Goal: Information Seeking & Learning: Learn about a topic

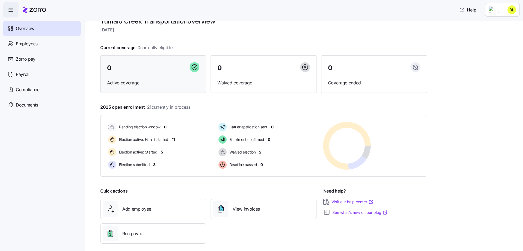
scroll to position [18, 0]
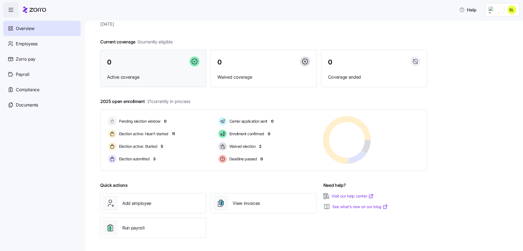
click at [150, 70] on div "0 Active coverage" at bounding box center [153, 69] width 106 height 38
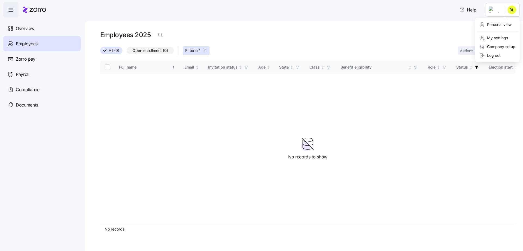
click at [511, 10] on html "Help Overview Employees Zorro pay Payroll Compliance Documents Employees 2025 A…" at bounding box center [261, 123] width 523 height 247
click at [511, 24] on div "Personal view" at bounding box center [496, 25] width 32 height 6
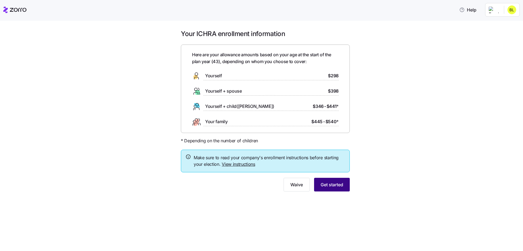
click at [333, 184] on span "Get started" at bounding box center [332, 184] width 23 height 7
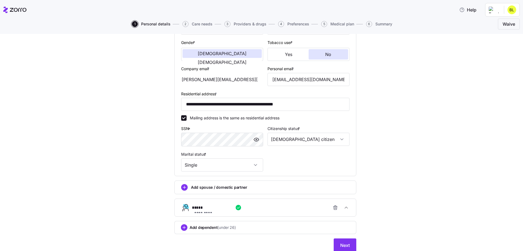
scroll to position [123, 0]
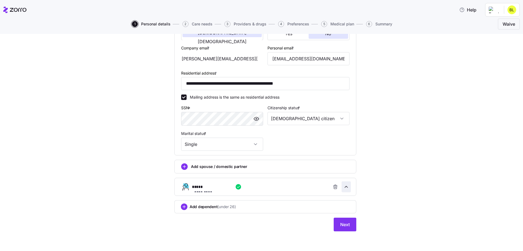
click at [347, 186] on icon "button" at bounding box center [346, 186] width 5 height 5
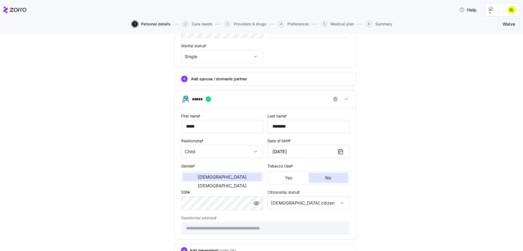
scroll to position [254, 0]
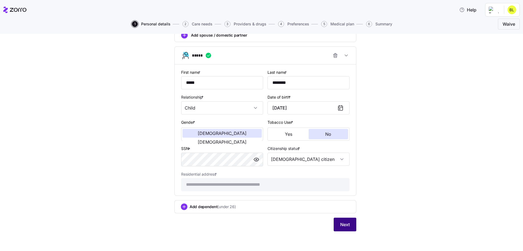
click at [345, 223] on span "Next" at bounding box center [346, 224] width 10 height 7
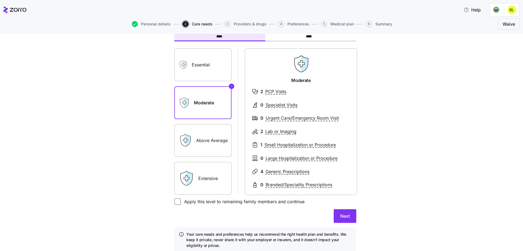
scroll to position [54, 0]
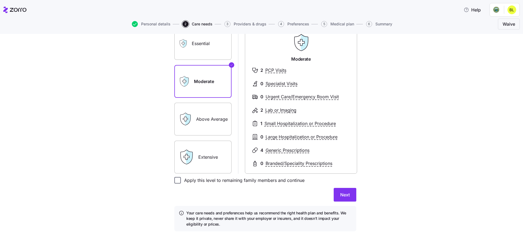
click at [176, 180] on input "Apply this level to remaining family members and continue" at bounding box center [177, 180] width 7 height 7
checkbox input "true"
click at [347, 199] on button "Next" at bounding box center [345, 195] width 23 height 14
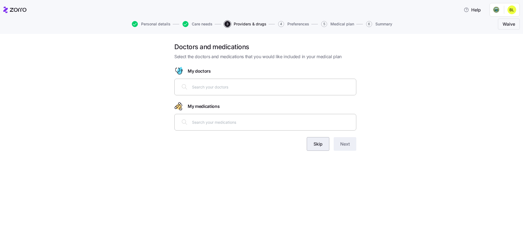
click at [314, 142] on span "Skip" at bounding box center [318, 143] width 9 height 7
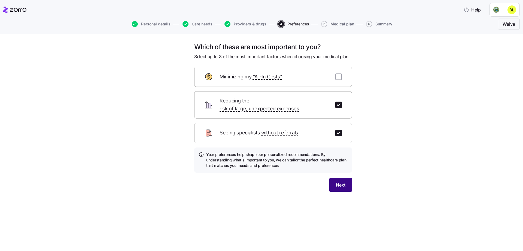
click at [341, 181] on span "Next" at bounding box center [341, 184] width 10 height 7
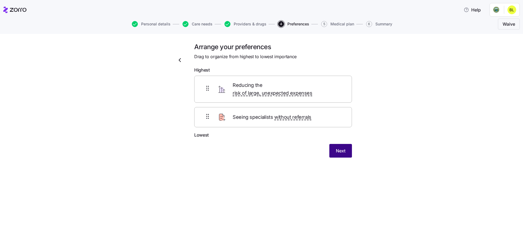
click at [342, 147] on span "Next" at bounding box center [341, 150] width 10 height 7
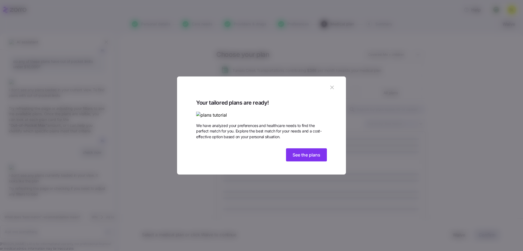
scroll to position [463, 0]
click at [305, 158] on span "See the plans" at bounding box center [307, 154] width 28 height 7
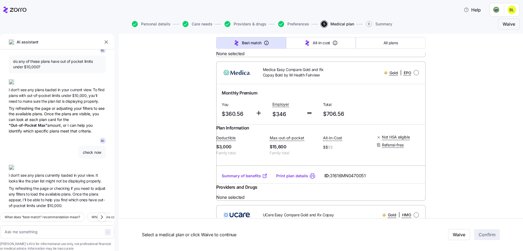
scroll to position [218, 0]
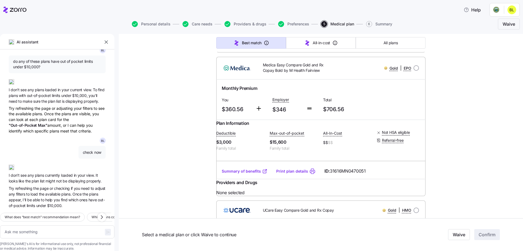
click at [109, 173] on div "[PERSON_NAME] if a plan is not HSA eligible can I still fund one outside of the…" at bounding box center [57, 128] width 115 height 159
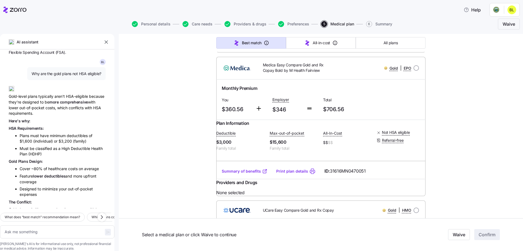
scroll to position [463, 0]
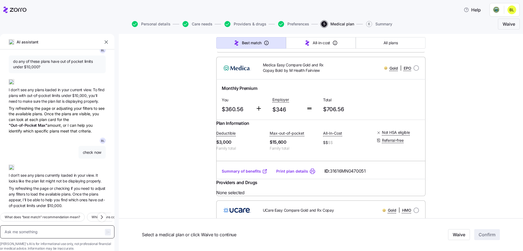
click at [40, 225] on textarea at bounding box center [57, 231] width 115 height 13
type textarea "x"
type textarea "n"
type textarea "x"
type textarea "ne"
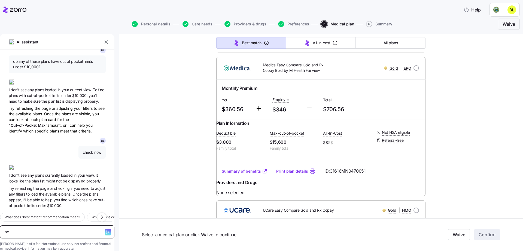
type textarea "x"
type textarea "nee"
type textarea "x"
type textarea "need"
type textarea "x"
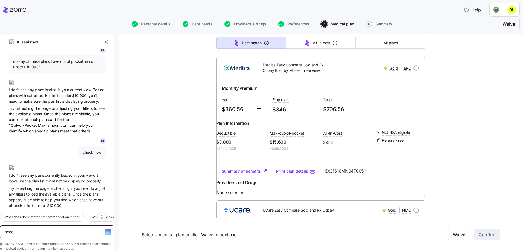
type textarea "need s"
type textarea "x"
type textarea "need"
type textarea "x"
type textarea "need t"
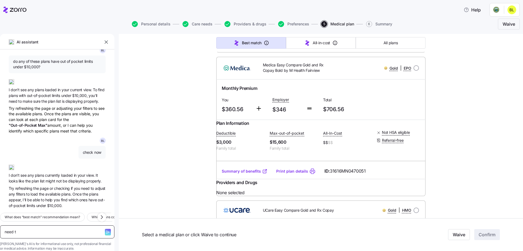
type textarea "x"
type textarea "need to"
type textarea "x"
type textarea "need to s"
type textarea "x"
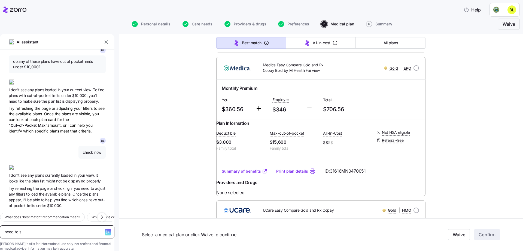
type textarea "need to sp"
type textarea "x"
type textarea "need to spe"
type textarea "x"
type textarea "need to speak"
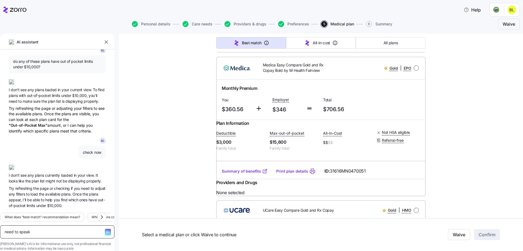
type textarea "x"
type textarea "need to speak"
type textarea "x"
type textarea "need to speak to"
type textarea "x"
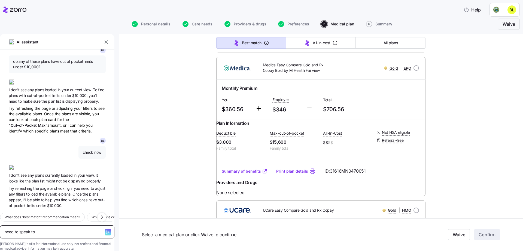
type textarea "need to speak to"
type textarea "x"
type textarea "need to speak to s"
type textarea "x"
type textarea "need to speak to so"
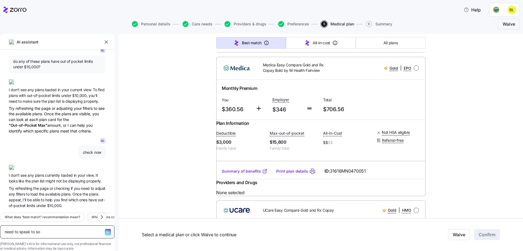
type textarea "x"
type textarea "need to speak to some"
type textarea "x"
type textarea "need to speak to someo"
type textarea "x"
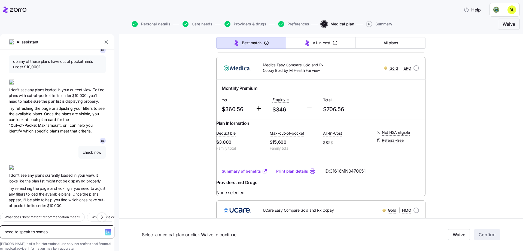
type textarea "need to speak to someon"
type textarea "x"
type textarea "need to speak to someone"
type textarea "x"
type textarea "need to speak to someone"
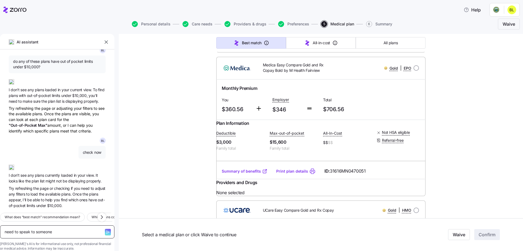
type textarea "x"
type textarea "need to speak to someone g"
type textarea "x"
type textarea "need to speak to someone ge"
type textarea "x"
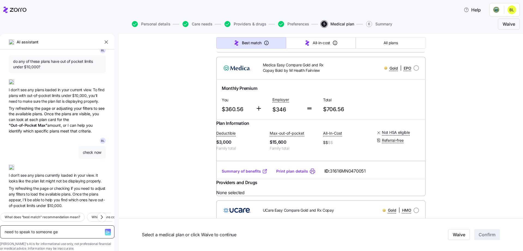
type textarea "need to speak to someone get"
type textarea "x"
type textarea "need to speak to someone gett"
type textarea "x"
type textarea "need to speak to someone getti"
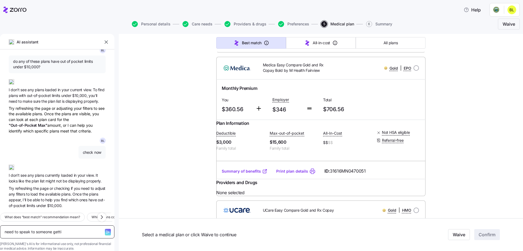
type textarea "x"
type textarea "need to speak to someone gettin"
type textarea "x"
type textarea "need to speak to someone getting"
type textarea "x"
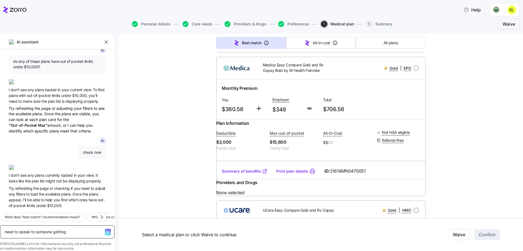
type textarea "need to speak to someone getting h"
type textarea "x"
type textarea "need to speak to someone getting he"
type textarea "x"
type textarea "need to speak to someone getting hel"
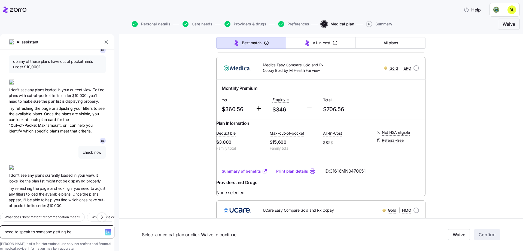
type textarea "x"
type textarea "need to speak to someone getting help"
type textarea "x"
type textarea "need to speak to someone getting help p"
type textarea "x"
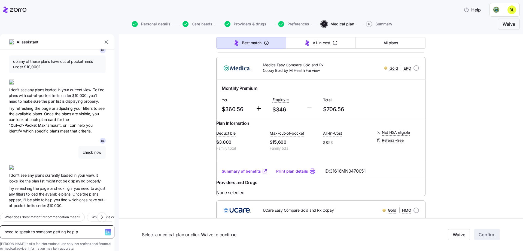
type textarea "need to speak to someone getting help"
type textarea "x"
type textarea "need to speak to someone getting help w"
type textarea "x"
type textarea "need to speak to someone getting help wit"
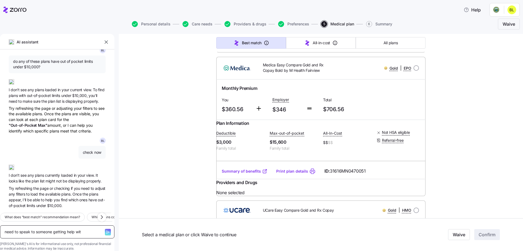
type textarea "x"
type textarea "need to speak to someone getting help with"
type textarea "x"
type textarea "need to speak to someone getting help with"
type textarea "x"
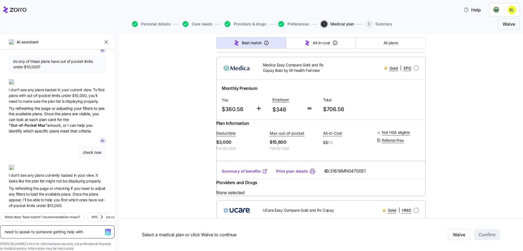
type textarea "need to speak to someone getting help with p"
type textarea "x"
type textarea "need to speak to someone getting help with pl"
type textarea "x"
type textarea "need to speak to someone getting help with [PERSON_NAME]"
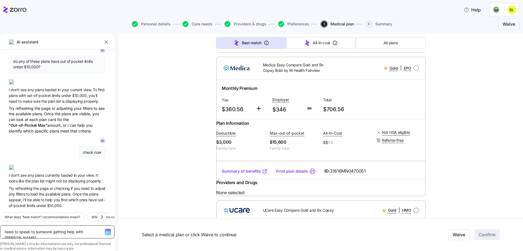
type textarea "x"
type textarea "need to speak to someone getting help with plan"
type textarea "x"
type textarea "need to speak to someone getting help with plan"
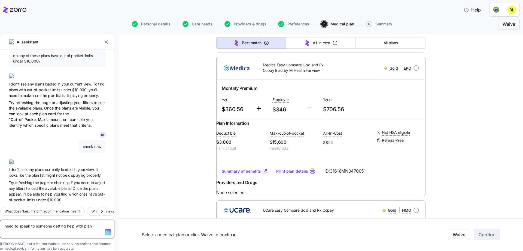
type textarea "x"
type textarea "need to speak to someone getting help with plan o"
type textarea "x"
type textarea "need to speak to someone getting help with plan os"
type textarea "x"
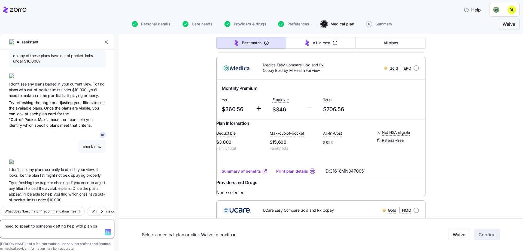
type textarea "need to speak to someone getting help with plan o"
type textarea "x"
type textarea "need to speak to someone getting help with plan"
type textarea "x"
type textarea "need to speak to someone getting help with plan s"
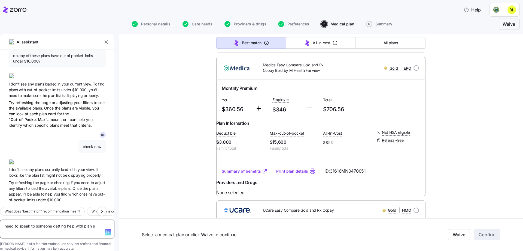
type textarea "x"
type textarea "need to speak to someone getting help with plan sl"
type textarea "x"
type textarea "need to speak to someone getting help with plan sle"
type textarea "x"
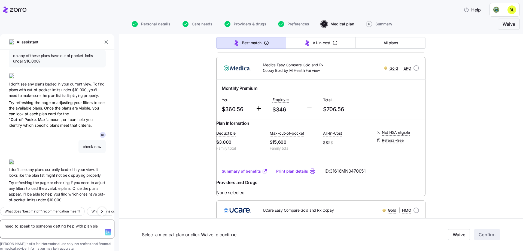
type textarea "need to speak to someone getting help with plan slee"
type textarea "x"
type textarea "need to speak to someone getting help with plan sleet"
type textarea "x"
type textarea "need to speak to someone getting help with plan [PERSON_NAME]"
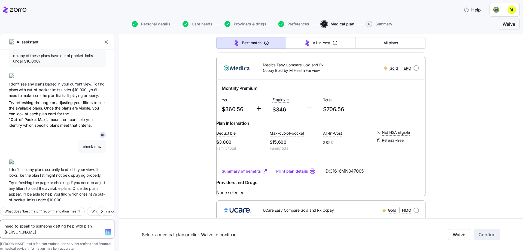
type textarea "x"
type textarea "need to speak to someone getting help with plan sleetion"
type textarea "x"
type textarea "need to speak to someone getting help with plan [PERSON_NAME]"
type textarea "x"
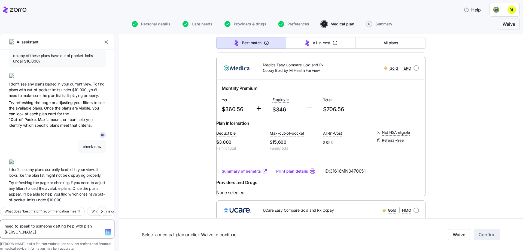
type textarea "need to speak to someone getting help with plan [PERSON_NAME]"
type textarea "x"
type textarea "need to speak to someone getting help with plan sleet"
type textarea "x"
type textarea "need to speak to someone getting help with plan slee"
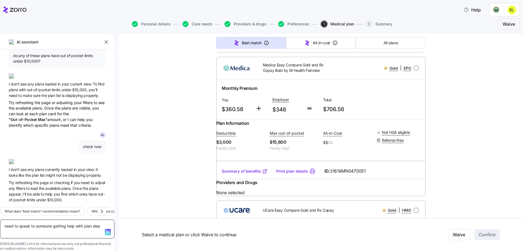
type textarea "x"
type textarea "need to speak to someone getting help with plan sle"
type textarea "x"
type textarea "need to speak to someone getting help with plan sl"
type textarea "x"
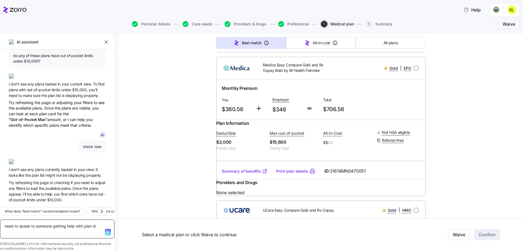
type textarea "need to speak to someone getting help with plan s"
type textarea "x"
type textarea "need to speak to someone getting help with plan se"
type textarea "x"
type textarea "need to speak to someone getting help with plan sel"
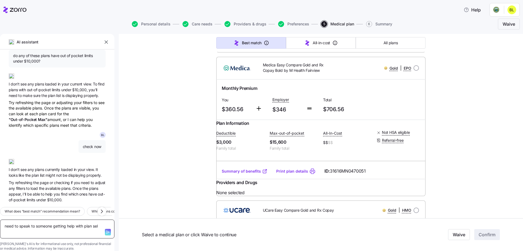
type textarea "x"
type textarea "need to speak to someone getting help with plan sele"
type textarea "x"
type textarea "need to speak to someone getting help with plan selec"
type textarea "x"
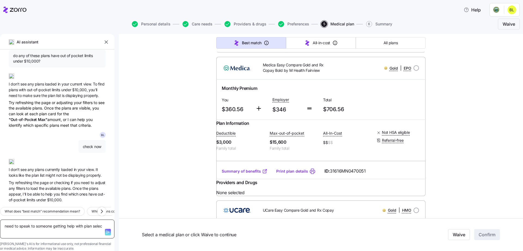
type textarea "need to speak to someone getting help with plan select"
type textarea "x"
type textarea "need to speak to someone getting help with plan selecti"
type textarea "x"
type textarea "need to speak to someone getting help with plan selectio"
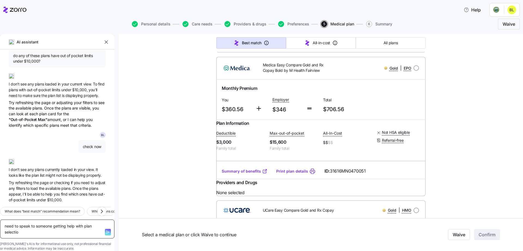
type textarea "x"
type textarea "need to speak to someone getting help with plan selection"
type textarea "x"
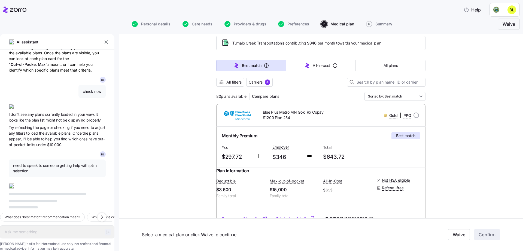
scroll to position [0, 0]
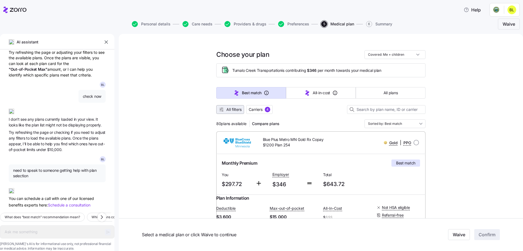
click at [229, 110] on span "All filters" at bounding box center [234, 109] width 15 height 5
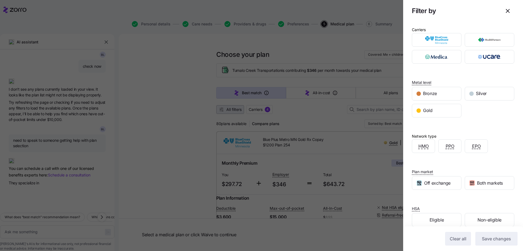
scroll to position [549, 0]
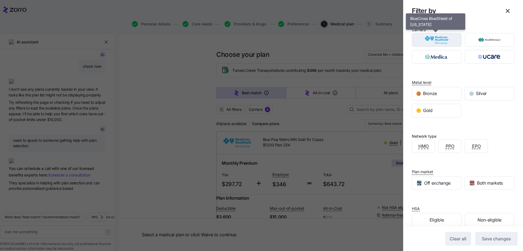
click at [445, 44] on img "button" at bounding box center [437, 39] width 40 height 11
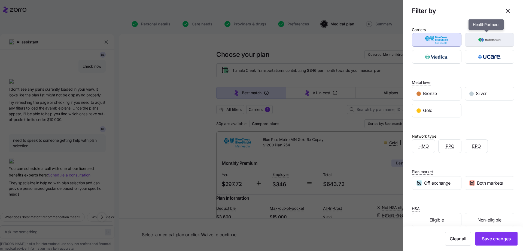
click at [495, 36] on img "button" at bounding box center [490, 39] width 40 height 11
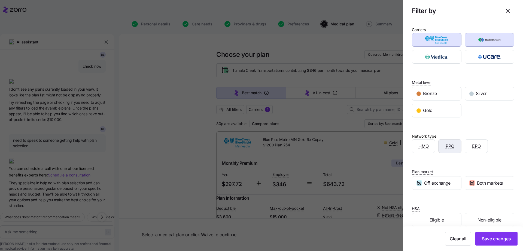
click at [448, 147] on span "PPO" at bounding box center [450, 146] width 9 height 7
click at [499, 240] on span "Save changes" at bounding box center [496, 238] width 29 height 7
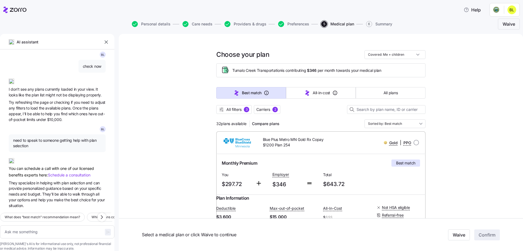
click at [66, 172] on span "Schedule a consultation" at bounding box center [69, 174] width 43 height 5
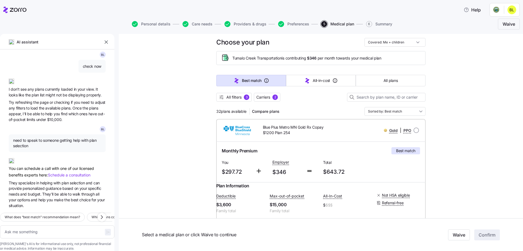
scroll to position [0, 0]
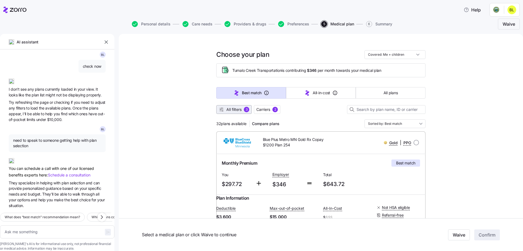
click at [244, 110] on div "3" at bounding box center [246, 109] width 5 height 5
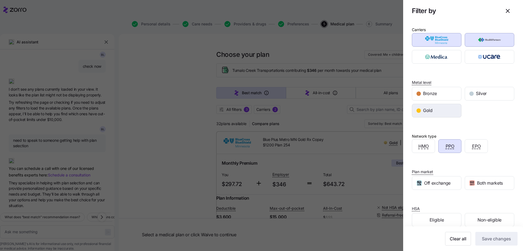
click at [435, 112] on div "Gold" at bounding box center [436, 110] width 49 height 13
click at [463, 94] on div "Silver" at bounding box center [489, 93] width 53 height 17
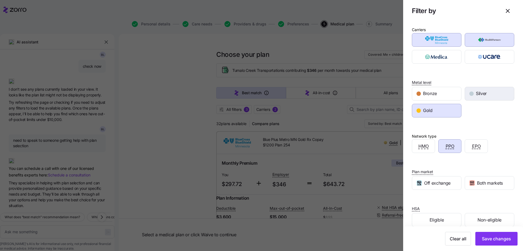
click at [479, 94] on span "Silver" at bounding box center [481, 93] width 11 height 7
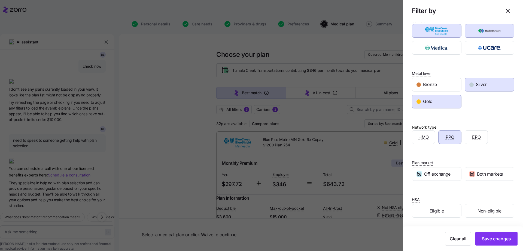
click at [464, 157] on div "Plan market Off exchange Both markets" at bounding box center [463, 164] width 103 height 32
click at [492, 239] on span "Save changes" at bounding box center [496, 238] width 29 height 7
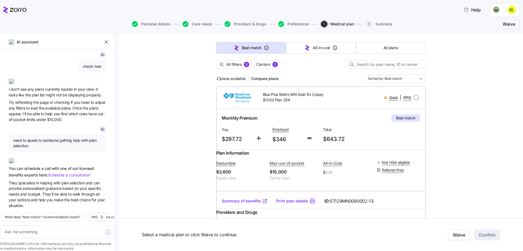
scroll to position [55, 0]
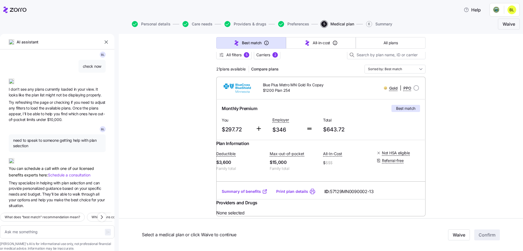
click at [252, 194] on link "Summary of benefits" at bounding box center [245, 190] width 46 height 5
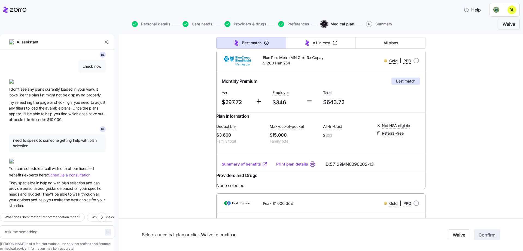
click at [242, 167] on link "Summary of benefits" at bounding box center [245, 163] width 46 height 5
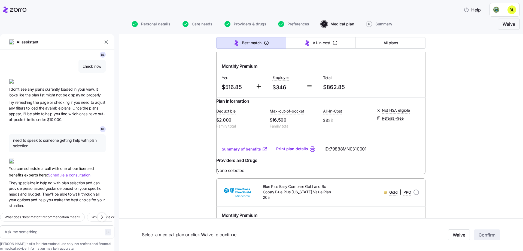
scroll to position [245, 0]
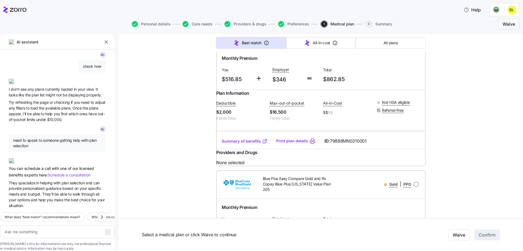
click at [237, 144] on link "Summary of benefits" at bounding box center [245, 140] width 46 height 5
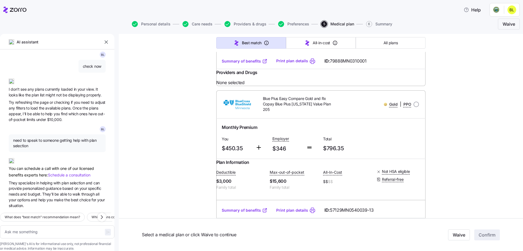
scroll to position [382, 0]
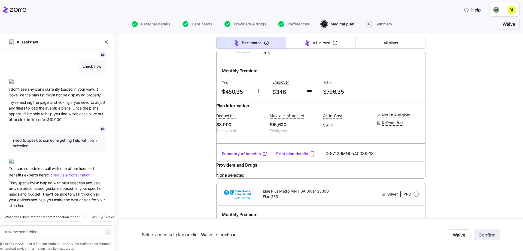
click at [233, 156] on link "Summary of benefits" at bounding box center [245, 153] width 46 height 5
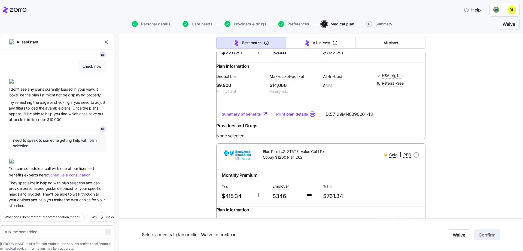
scroll to position [573, 0]
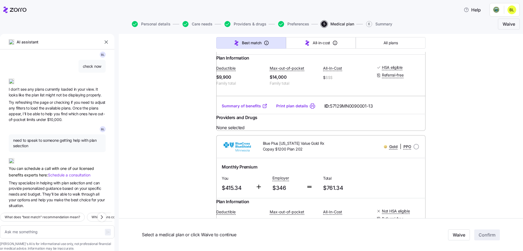
click at [239, 109] on link "Summary of benefits" at bounding box center [245, 105] width 46 height 5
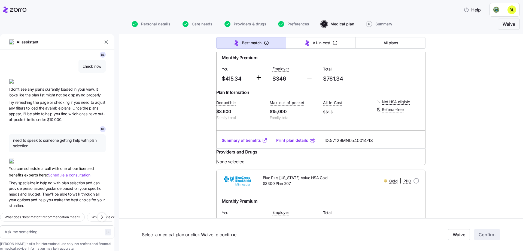
scroll to position [709, 0]
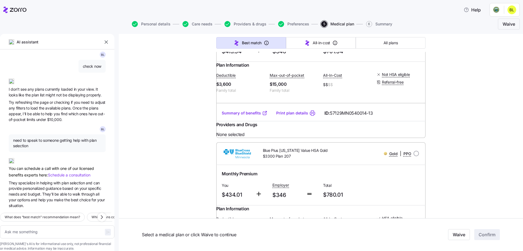
click at [238, 116] on link "Summary of benefits" at bounding box center [245, 112] width 46 height 5
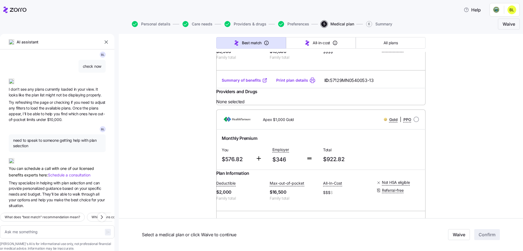
scroll to position [872, 0]
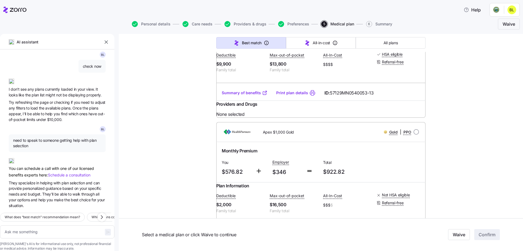
click at [252, 95] on link "Summary of benefits" at bounding box center [245, 92] width 46 height 5
click at [241, 95] on link "Summary of benefits" at bounding box center [245, 92] width 46 height 5
click at [240, 101] on div "Summary of benefits Print plan details ID: 57129MN0540053-13" at bounding box center [320, 93] width 209 height 16
click at [244, 95] on link "Summary of benefits" at bounding box center [245, 92] width 46 height 5
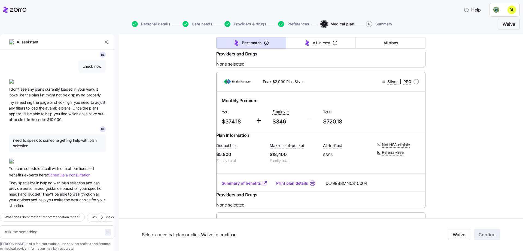
scroll to position [1036, 0]
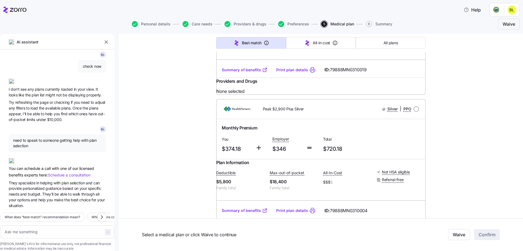
click at [236, 73] on link "Summary of benefits" at bounding box center [245, 69] width 46 height 5
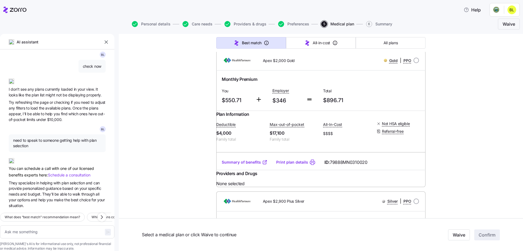
scroll to position [1799, 0]
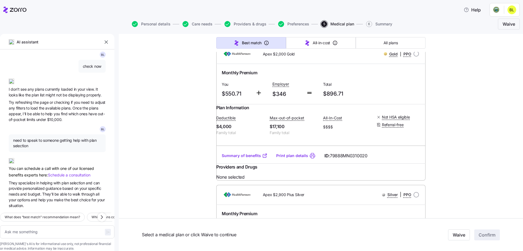
click at [242, 17] on link "Summary of benefits" at bounding box center [245, 14] width 46 height 5
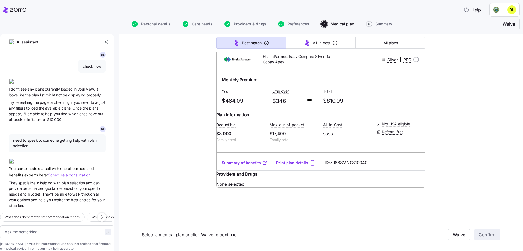
scroll to position [3244, 0]
type textarea "x"
